Goal: Transaction & Acquisition: Purchase product/service

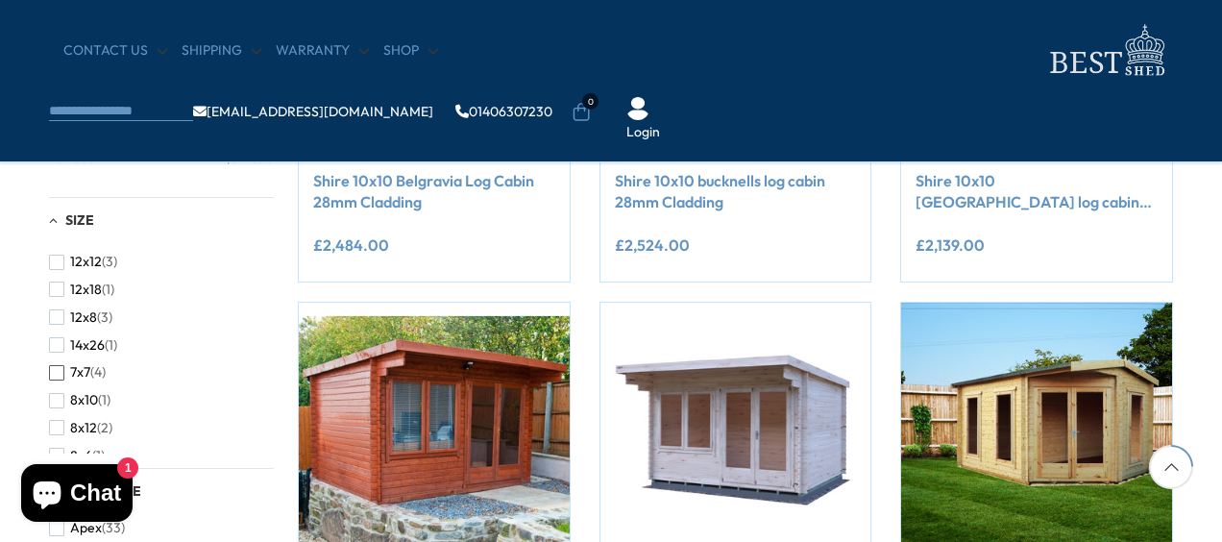
scroll to position [297, 0]
click at [60, 294] on span "button" at bounding box center [56, 290] width 15 height 15
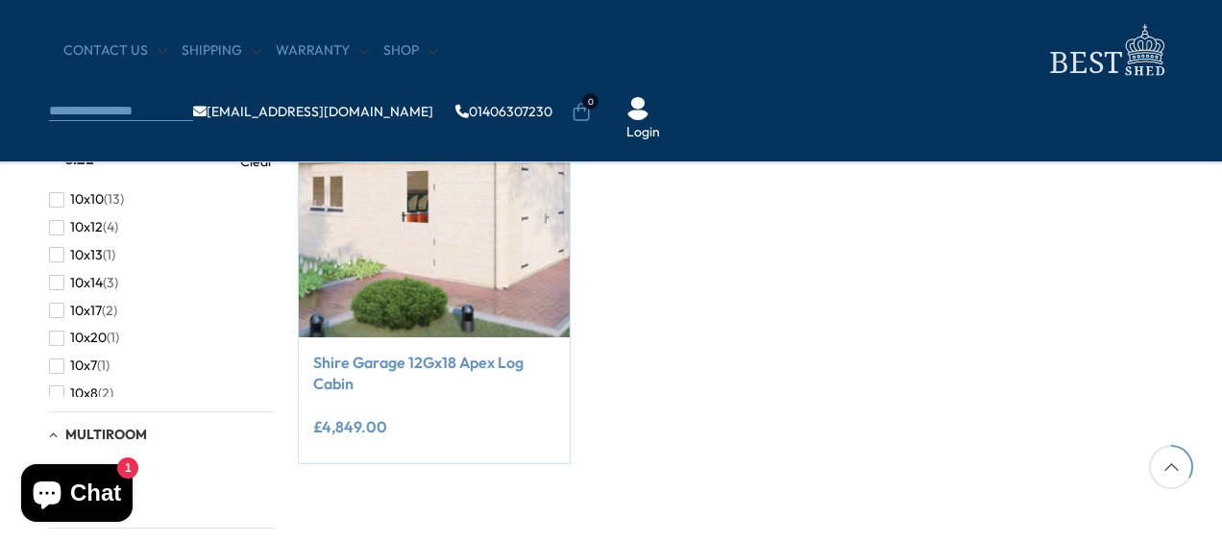
scroll to position [419, 0]
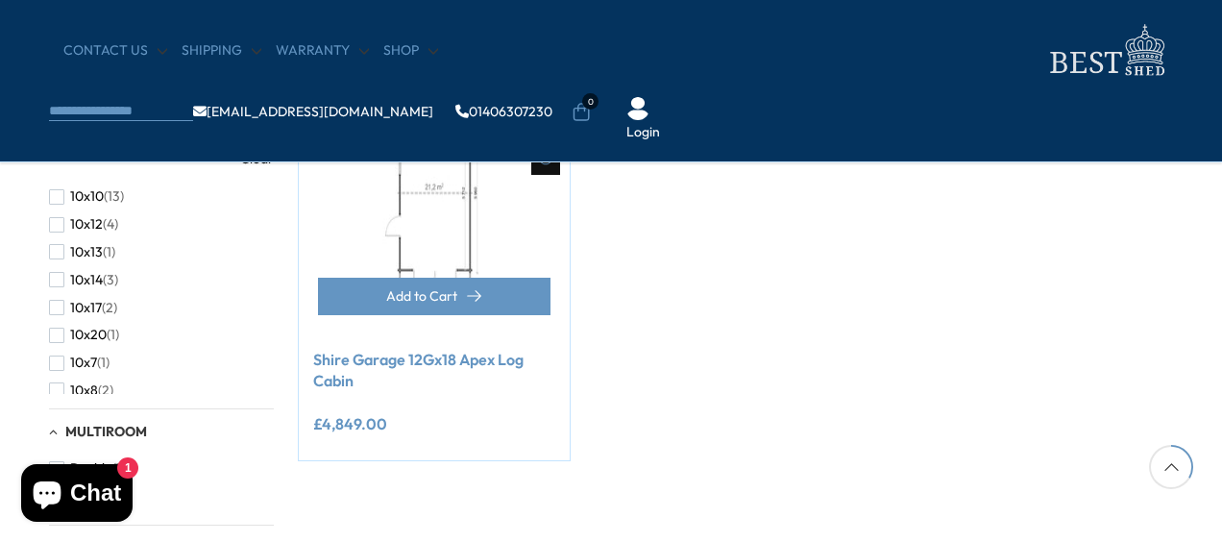
click at [394, 193] on img at bounding box center [434, 198] width 271 height 271
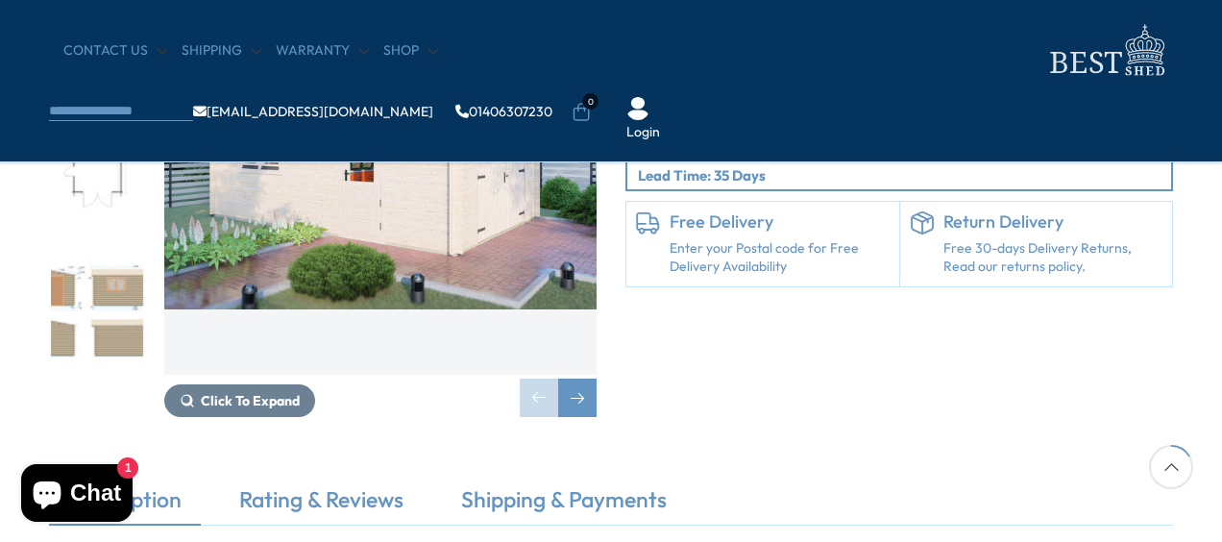
scroll to position [271, 0]
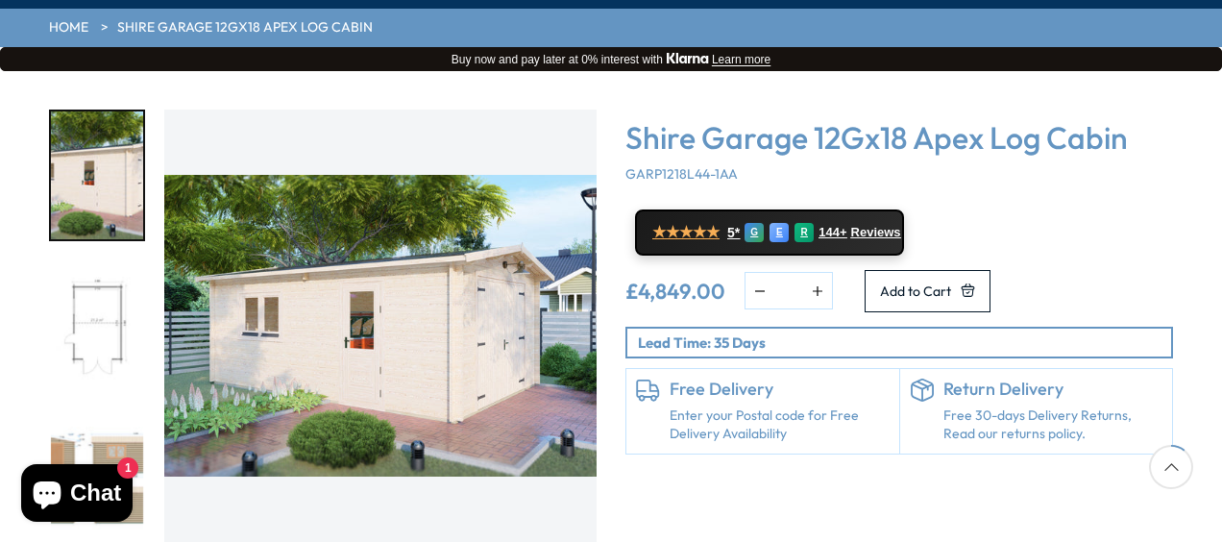
click at [126, 262] on img "2 / 10" at bounding box center [97, 326] width 92 height 128
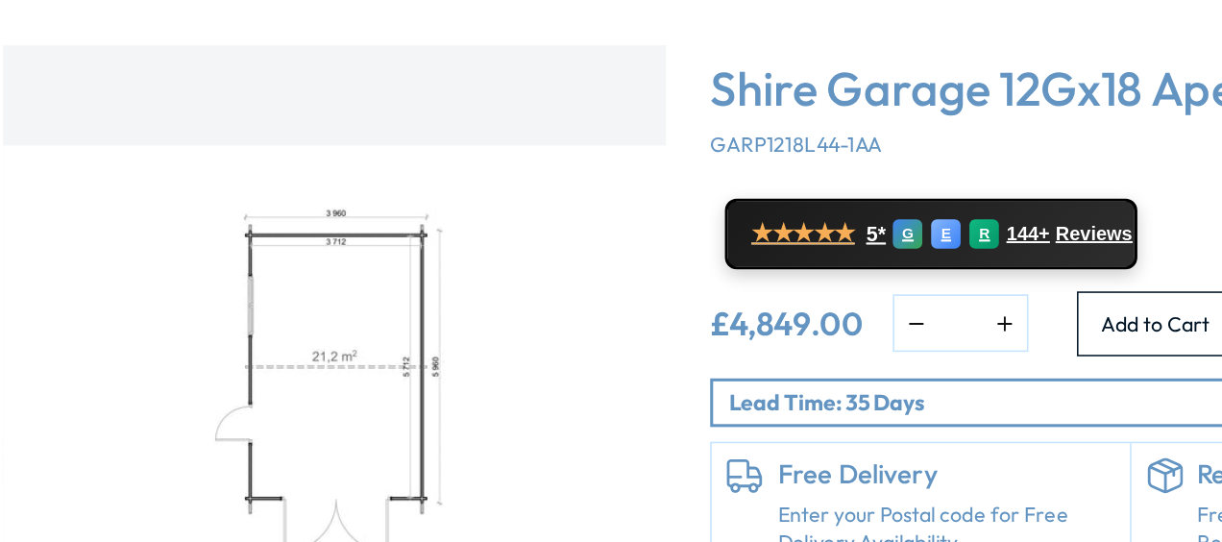
scroll to position [270, 0]
click at [233, 186] on img "2 / 10" at bounding box center [380, 326] width 432 height 432
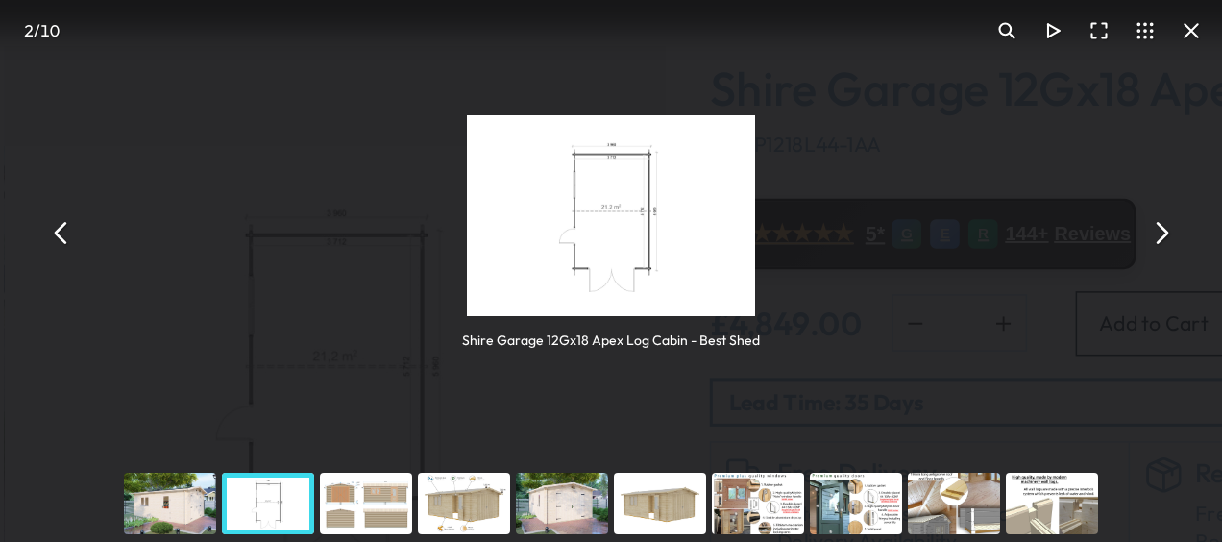
click at [925, 238] on button "You can close this modal content with the ESC key" at bounding box center [920, 231] width 30 height 30
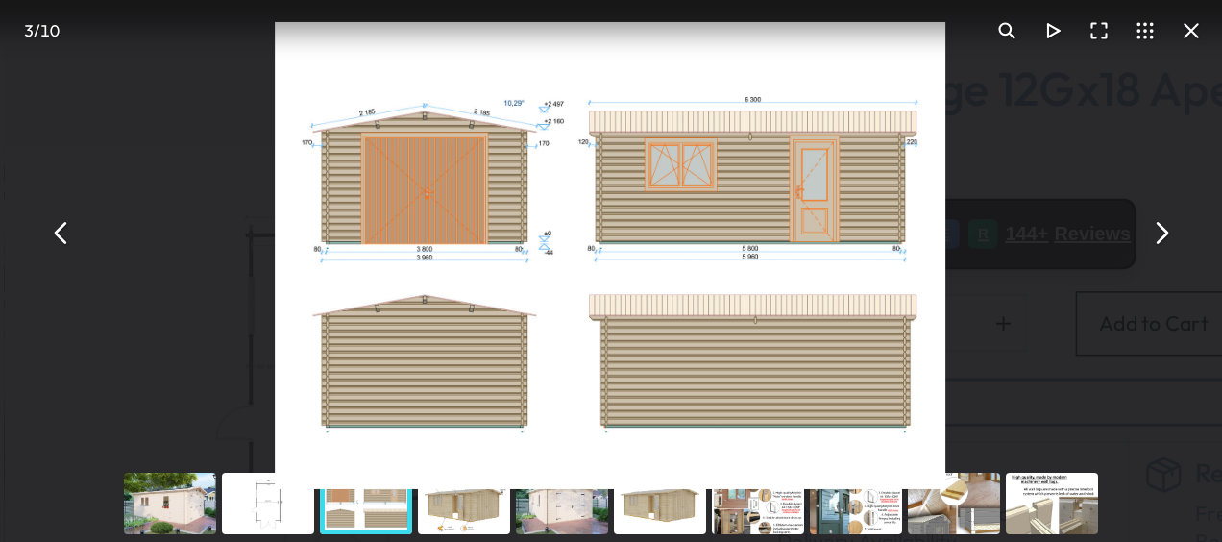
click at [921, 232] on button "You can close this modal content with the ESC key" at bounding box center [920, 231] width 30 height 30
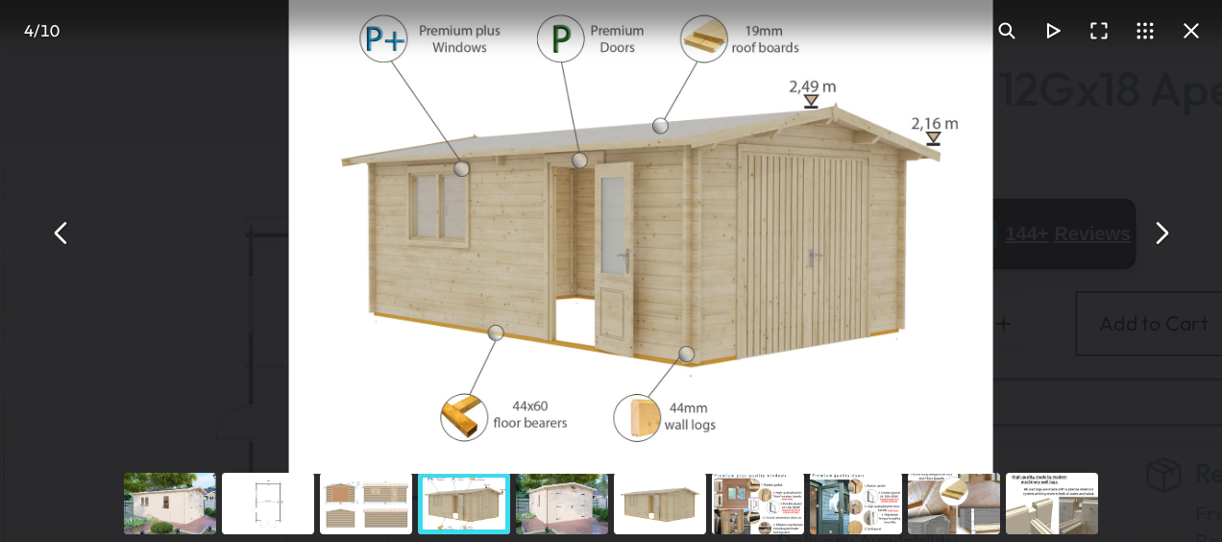
click at [929, 243] on button "You can close this modal content with the ESC key" at bounding box center [920, 231] width 30 height 30
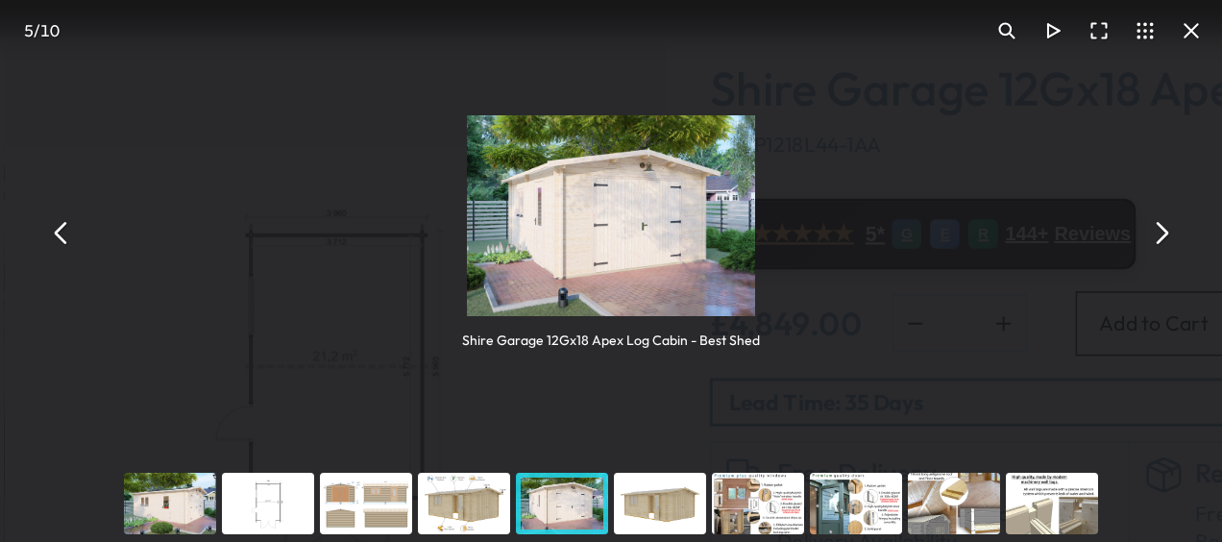
click at [923, 229] on button "You can close this modal content with the ESC key" at bounding box center [920, 231] width 30 height 30
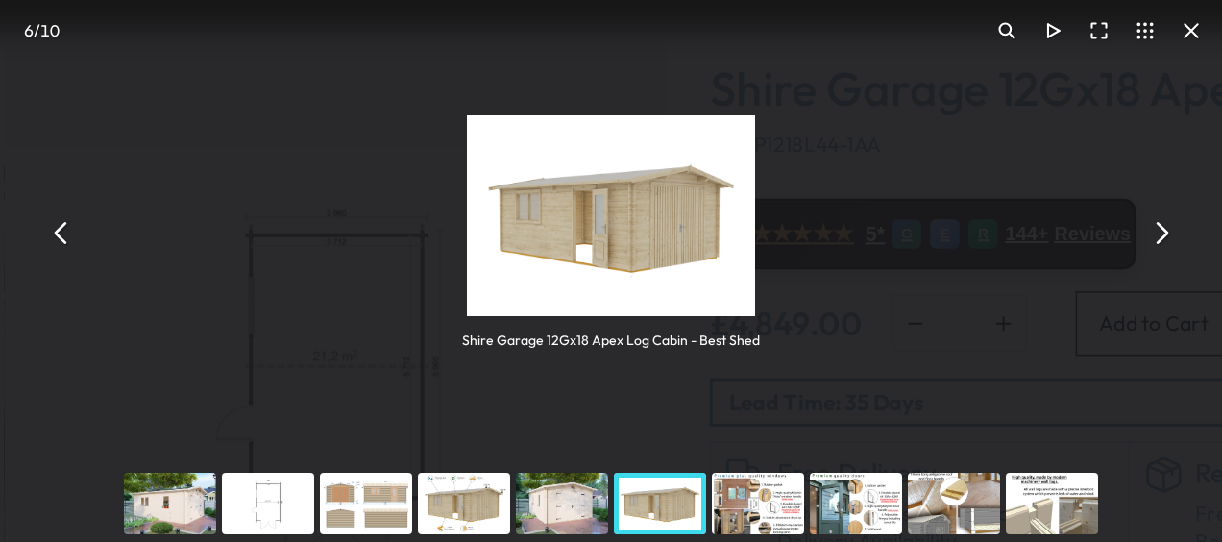
click at [923, 229] on button "You can close this modal content with the ESC key" at bounding box center [920, 231] width 30 height 30
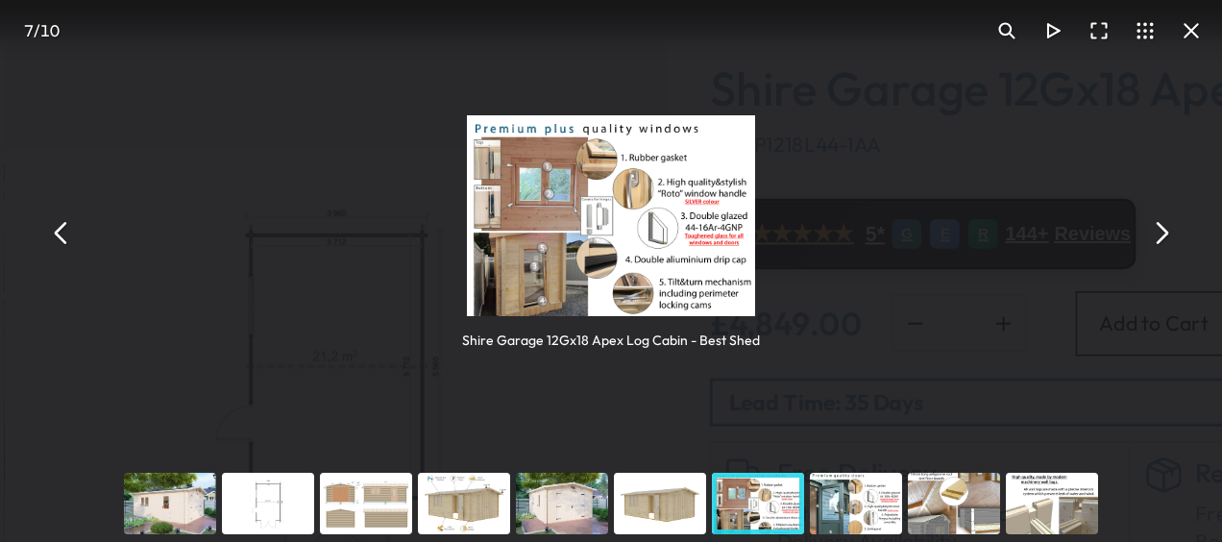
click at [923, 229] on button "You can close this modal content with the ESC key" at bounding box center [920, 231] width 30 height 30
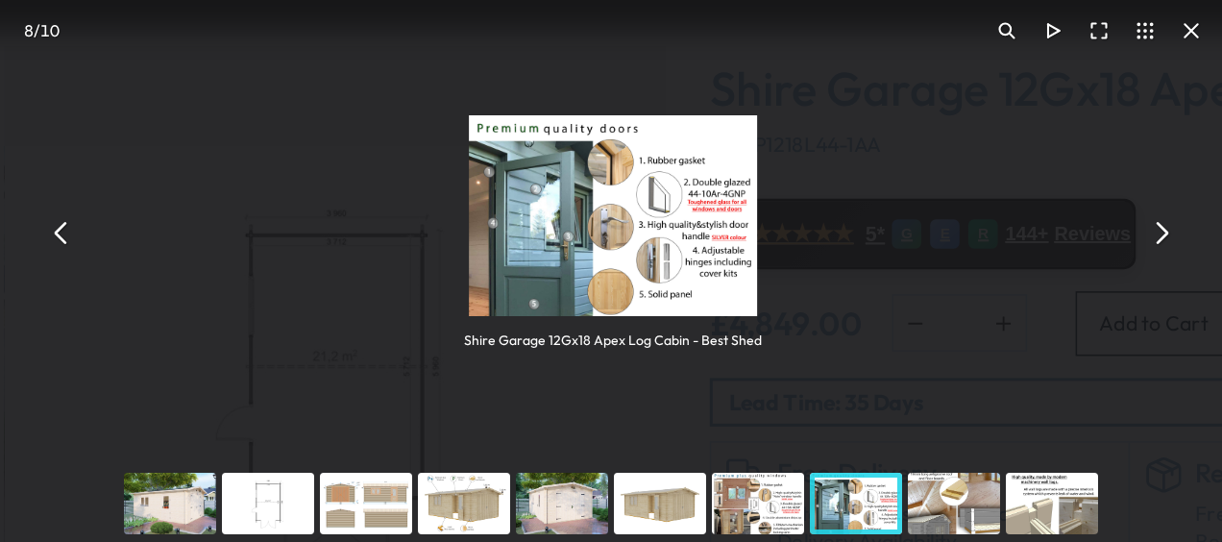
click at [923, 229] on button "You can close this modal content with the ESC key" at bounding box center [920, 231] width 30 height 30
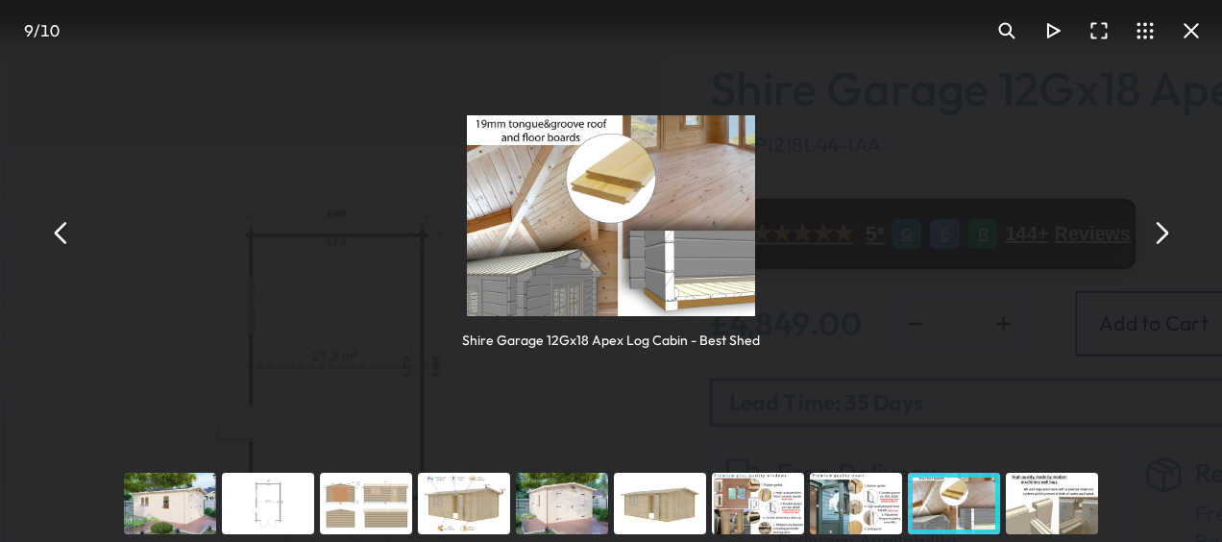
click at [923, 229] on button "You can close this modal content with the ESC key" at bounding box center [920, 231] width 30 height 30
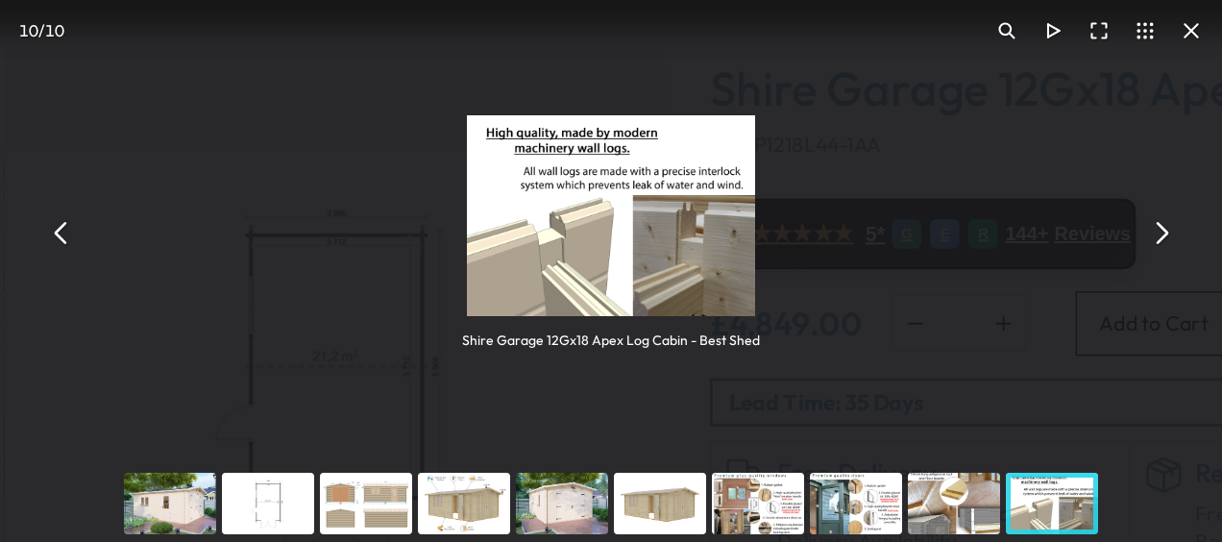
click at [923, 229] on button "You can close this modal content with the ESC key" at bounding box center [920, 231] width 30 height 30
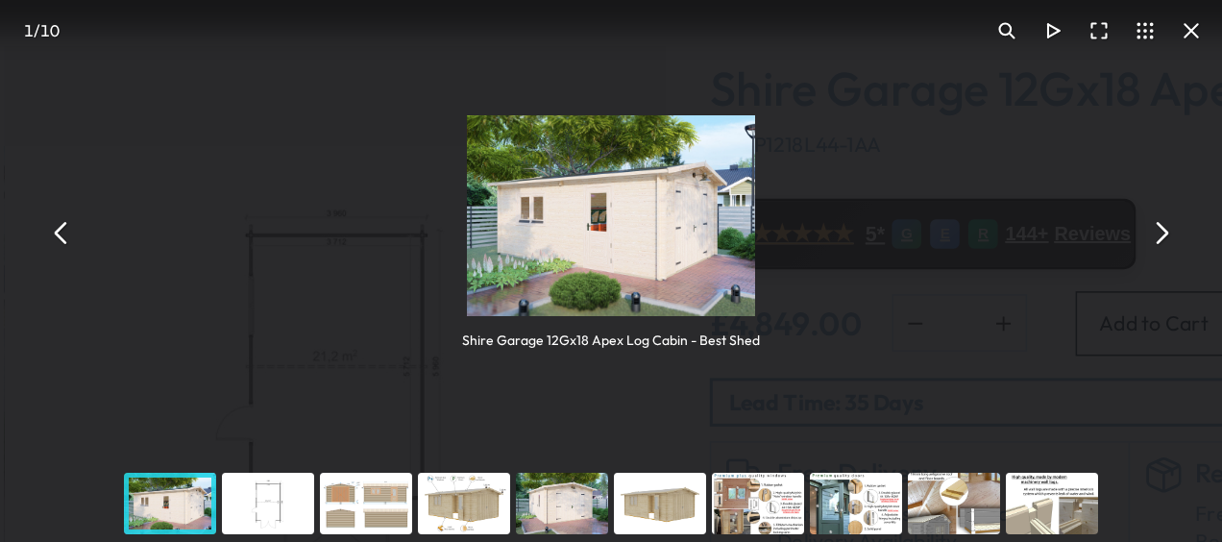
click at [923, 229] on button "You can close this modal content with the ESC key" at bounding box center [920, 231] width 30 height 30
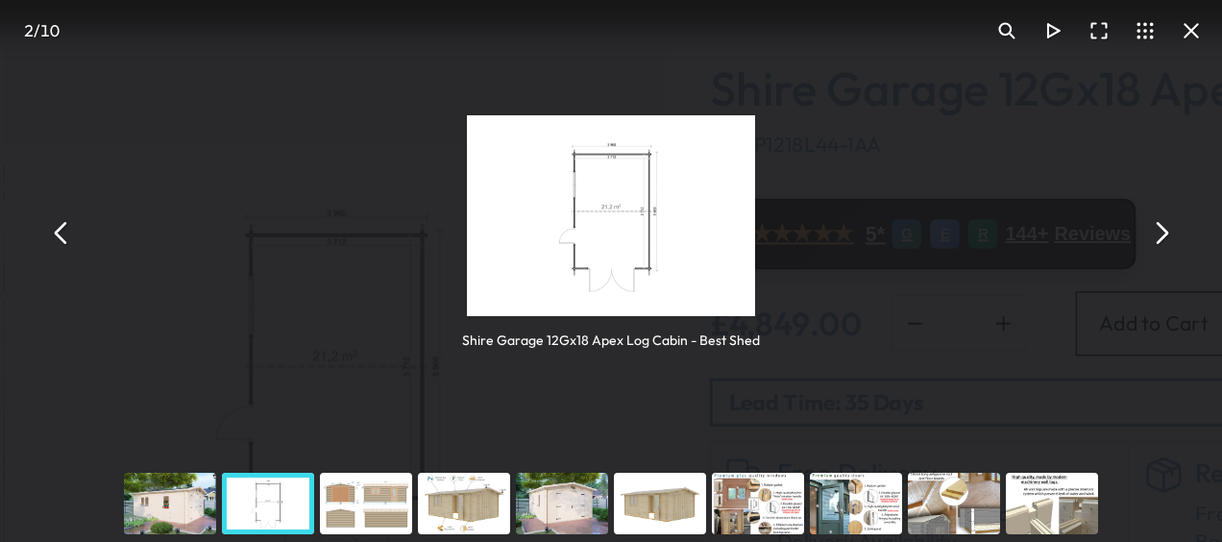
click at [923, 229] on button "You can close this modal content with the ESC key" at bounding box center [920, 231] width 30 height 30
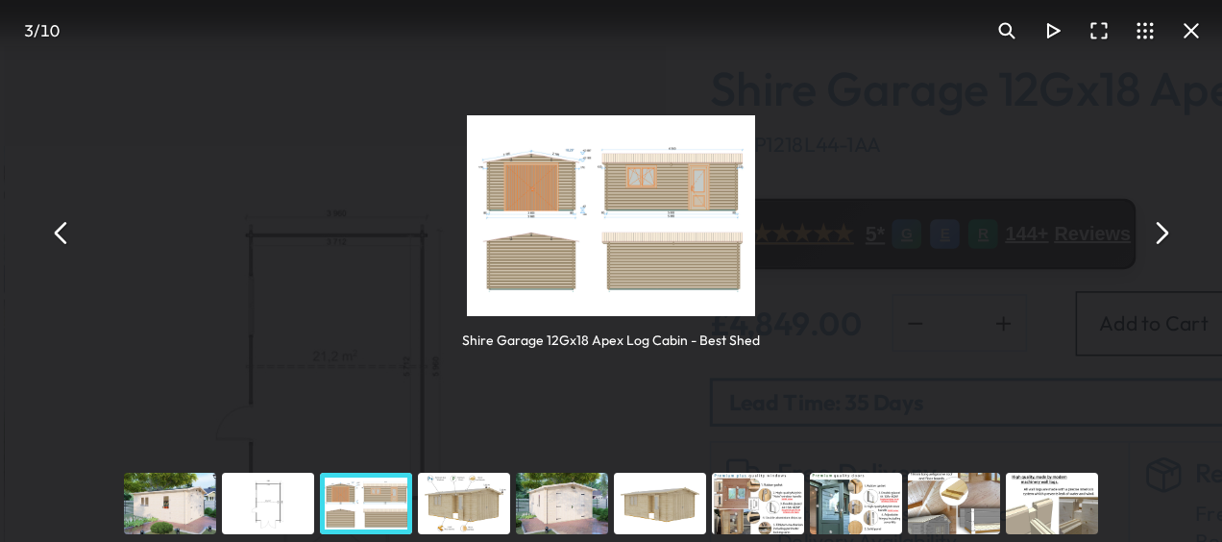
click at [923, 229] on button "You can close this modal content with the ESC key" at bounding box center [920, 231] width 30 height 30
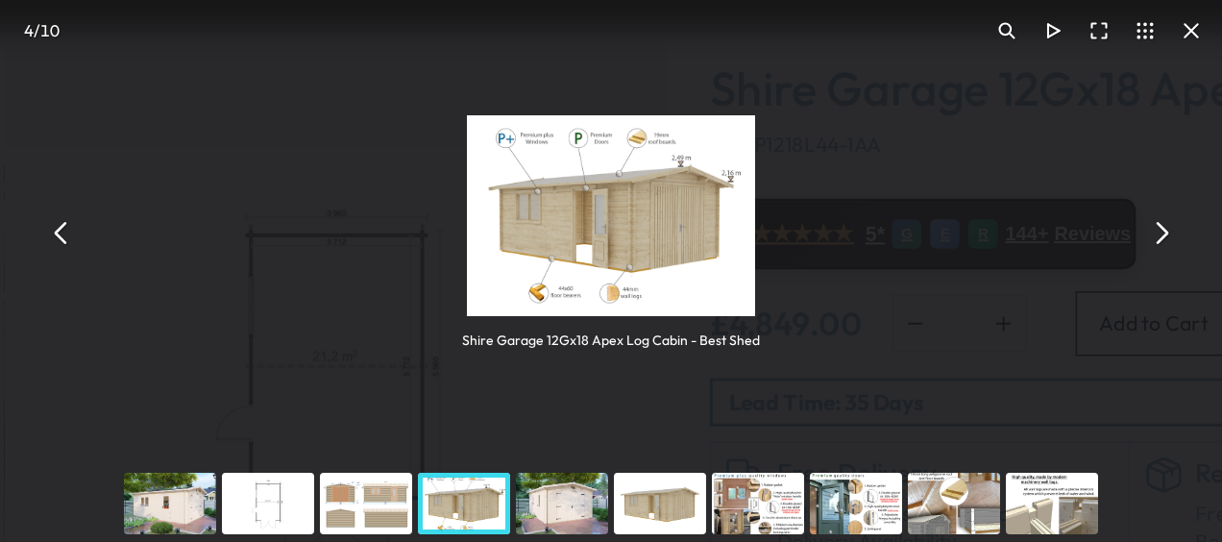
click at [923, 229] on button "You can close this modal content with the ESC key" at bounding box center [920, 231] width 30 height 30
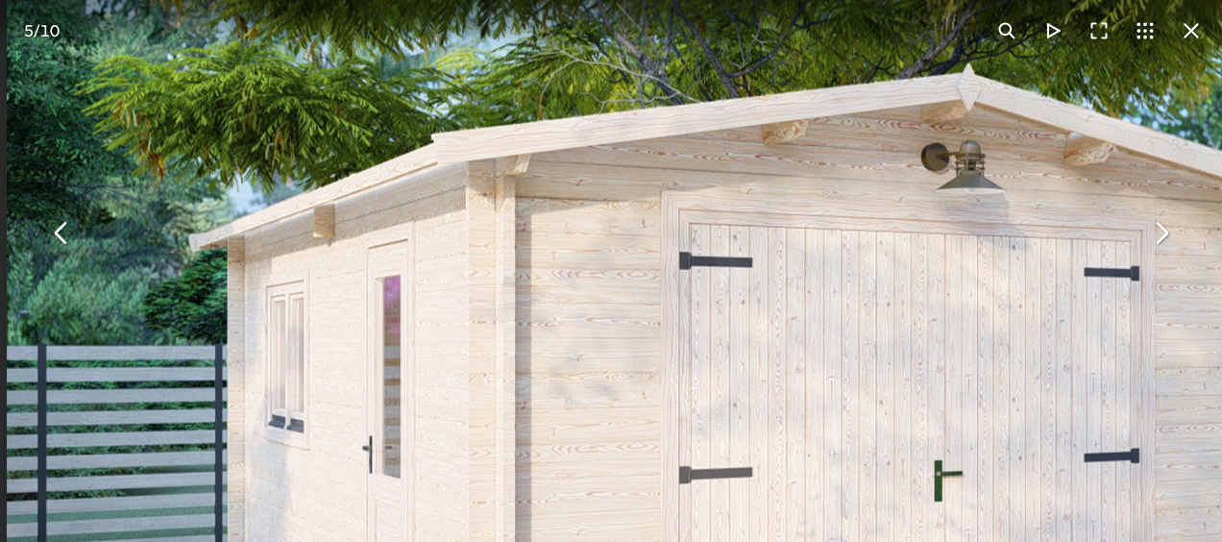
drag, startPoint x: 713, startPoint y: 220, endPoint x: 618, endPoint y: 208, distance: 95.9
click at [618, 208] on img "You can close this modal content with the ESC key" at bounding box center [663, 357] width 997 height 696
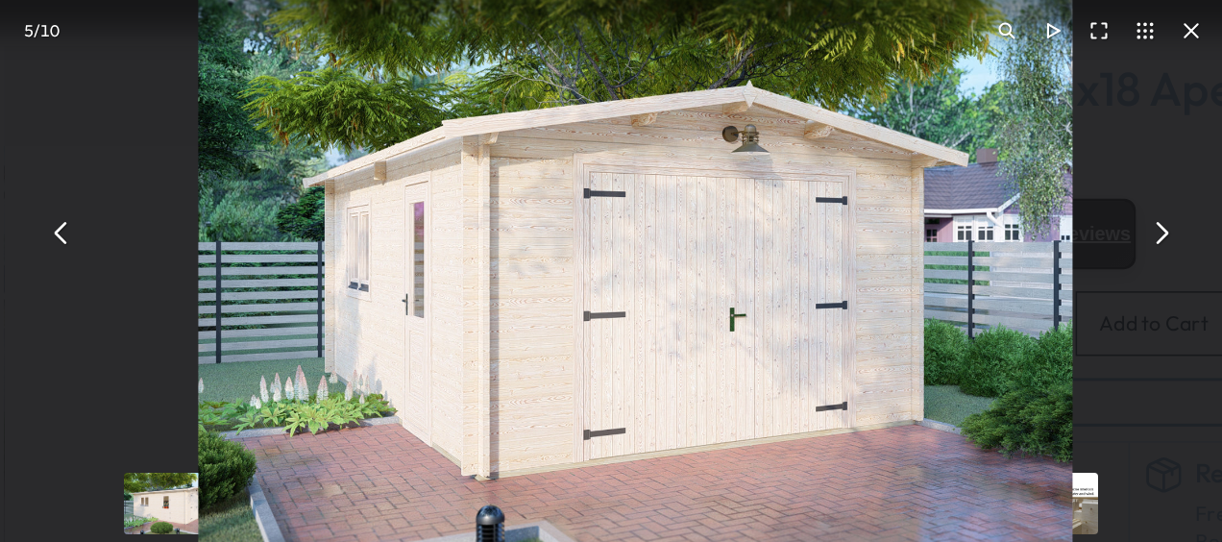
click at [915, 228] on button "You can close this modal content with the ESC key" at bounding box center [920, 231] width 30 height 30
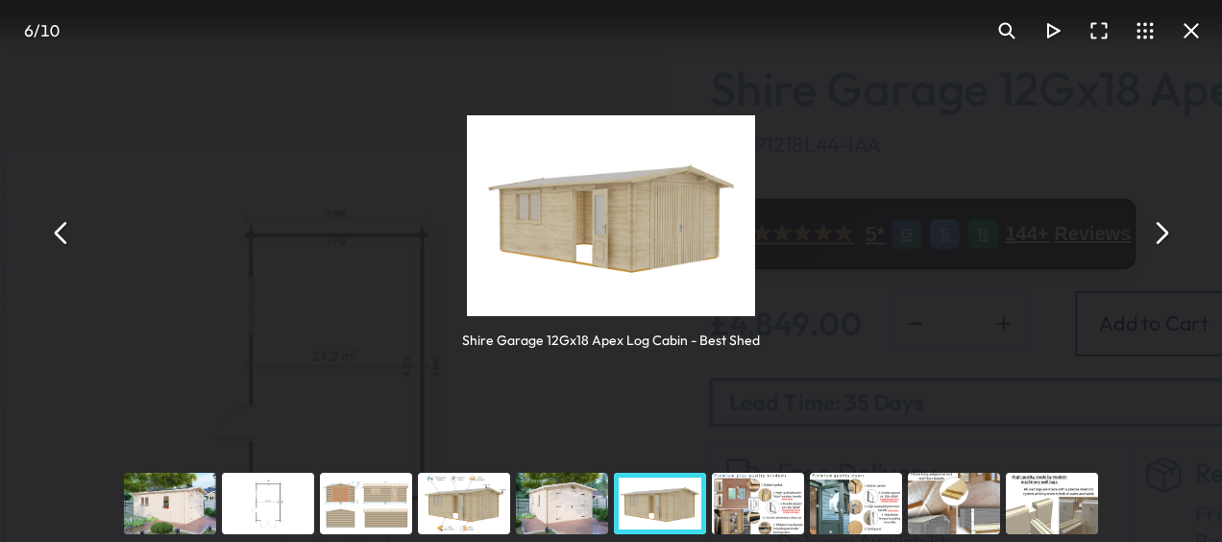
click at [334, 401] on div "You can close this modal content with the ESC key" at bounding box center [337, 408] width 64 height 50
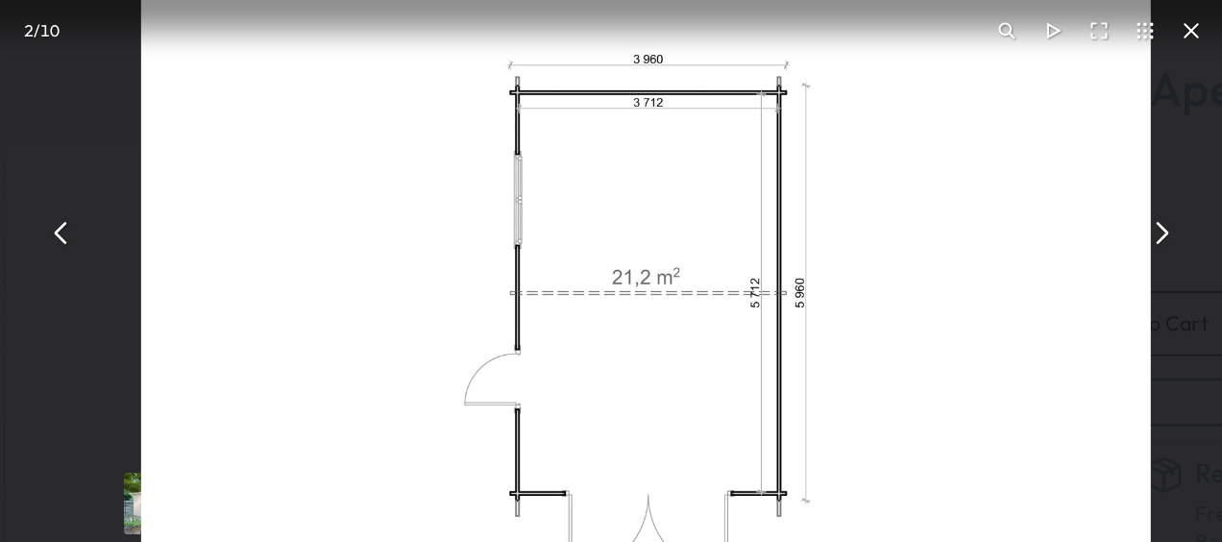
drag, startPoint x: 654, startPoint y: 264, endPoint x: 590, endPoint y: 216, distance: 80.3
click at [590, 216] on img "You can close this modal content with the ESC key" at bounding box center [584, 281] width 660 height 461
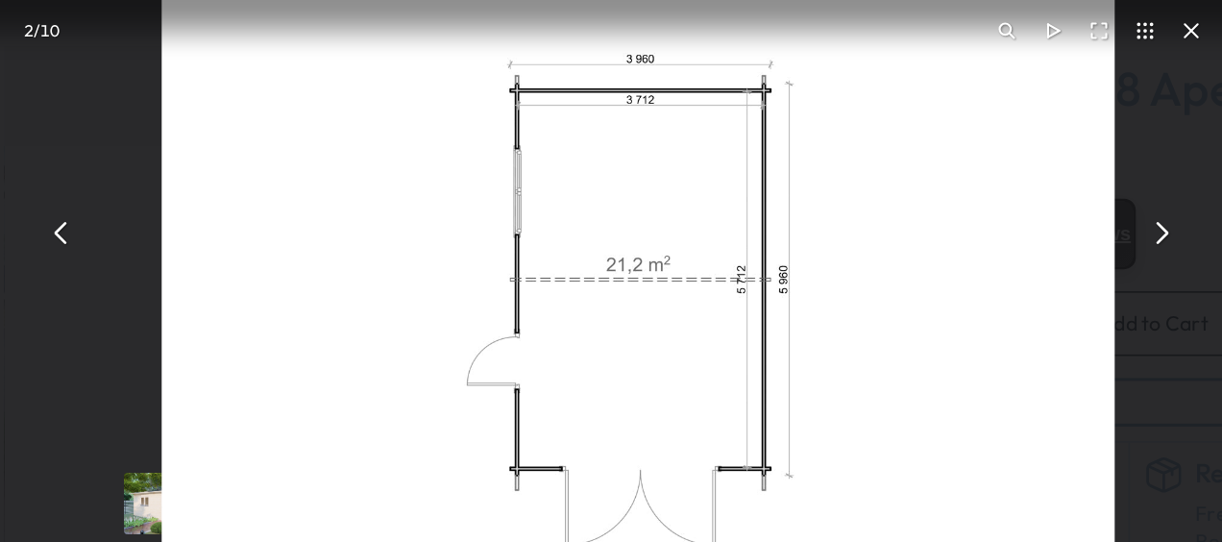
click at [942, 91] on button "You can close this modal content with the ESC key" at bounding box center [940, 100] width 30 height 30
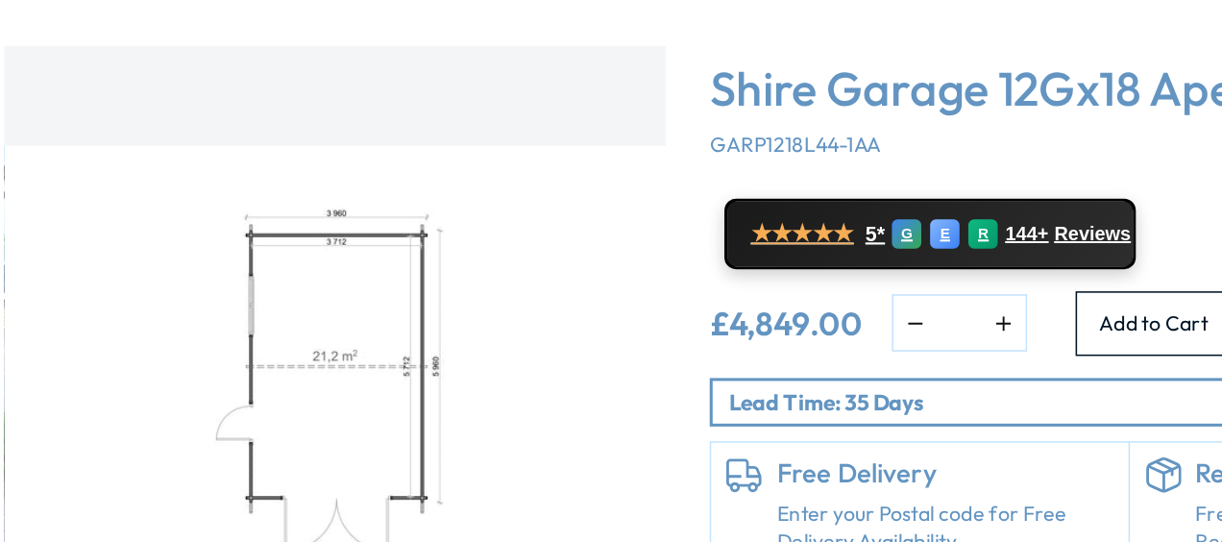
scroll to position [271, 0]
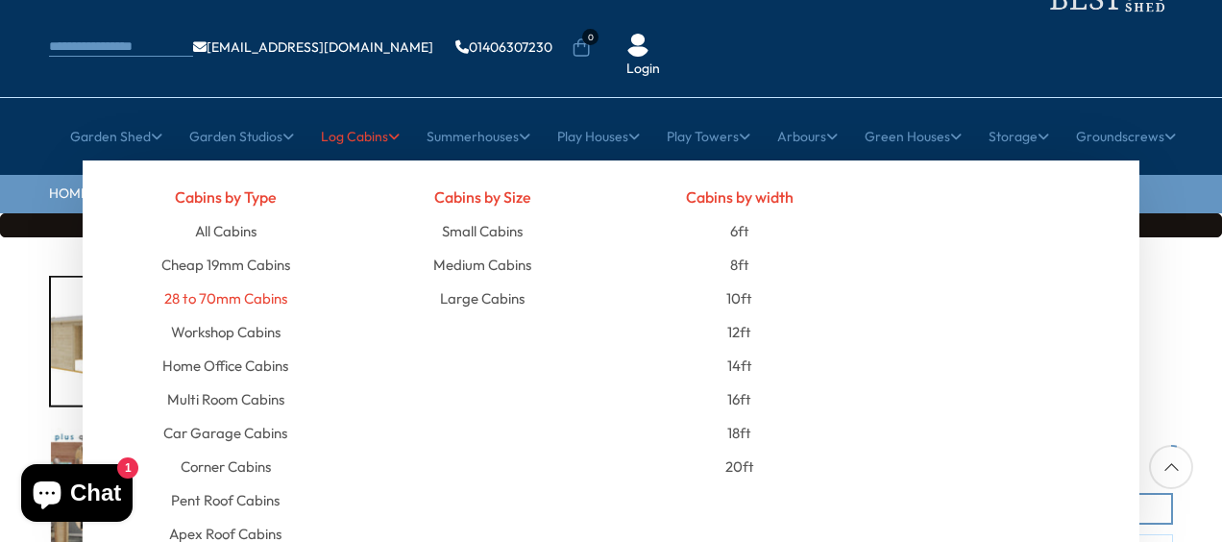
scroll to position [111, 0]
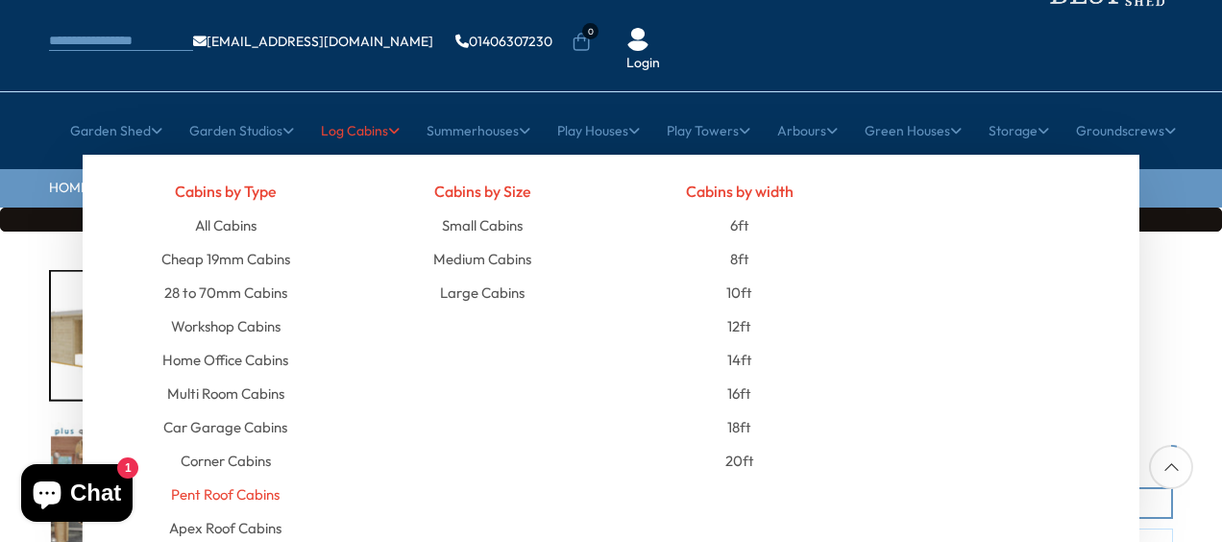
click at [232, 478] on link "Pent Roof Cabins" at bounding box center [225, 495] width 109 height 34
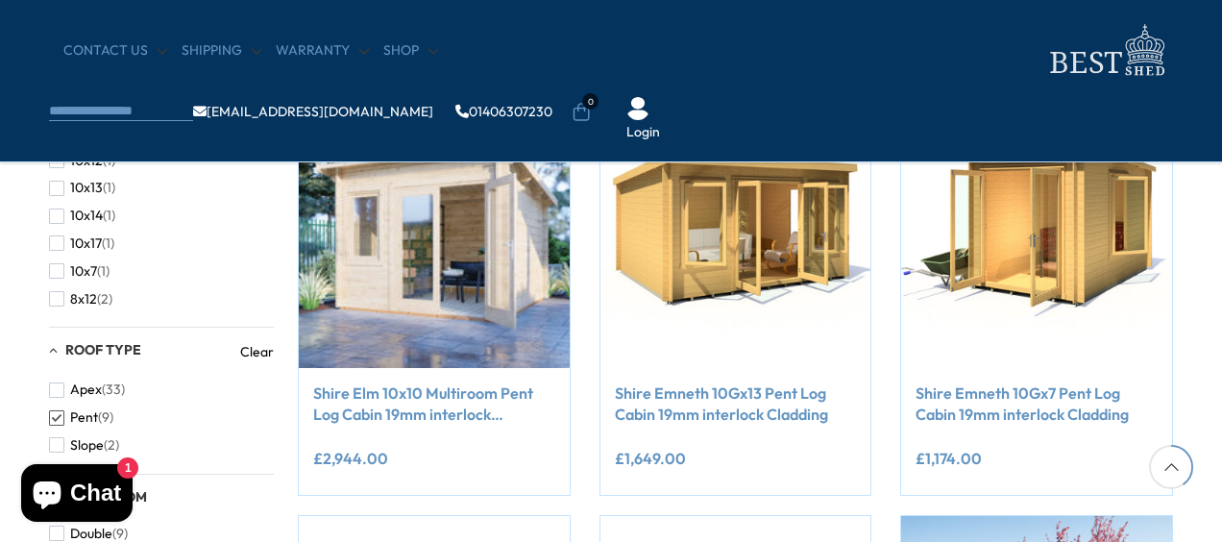
scroll to position [802, 0]
